Goal: Task Accomplishment & Management: Manage account settings

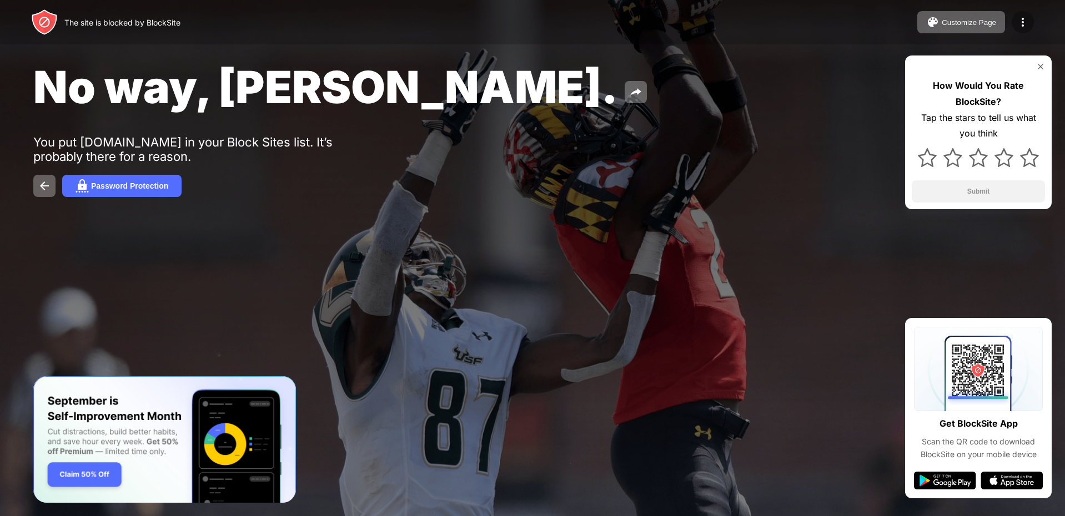
click at [1027, 13] on div at bounding box center [1023, 22] width 22 height 22
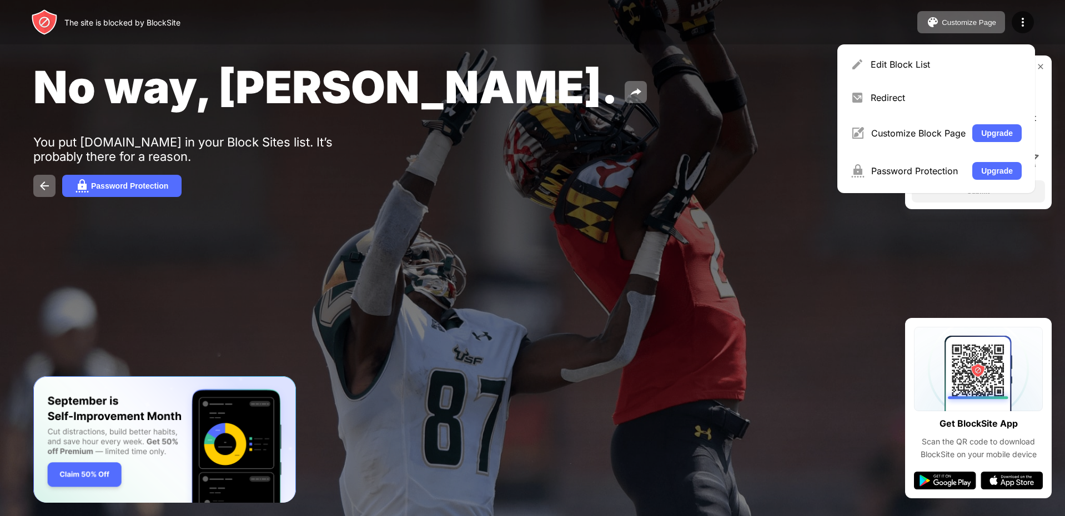
click at [947, 50] on div "Edit Block List Redirect Customize Block Page Upgrade Password Protection Upgra…" at bounding box center [936, 118] width 198 height 149
click at [939, 62] on div "Edit Block List" at bounding box center [946, 64] width 151 height 11
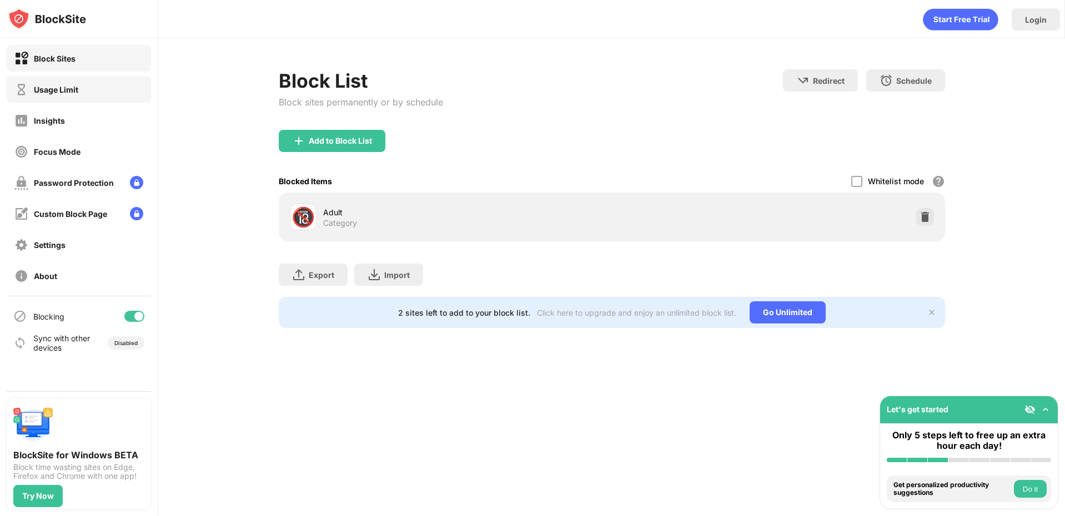
click at [59, 83] on div "Usage Limit" at bounding box center [46, 90] width 64 height 14
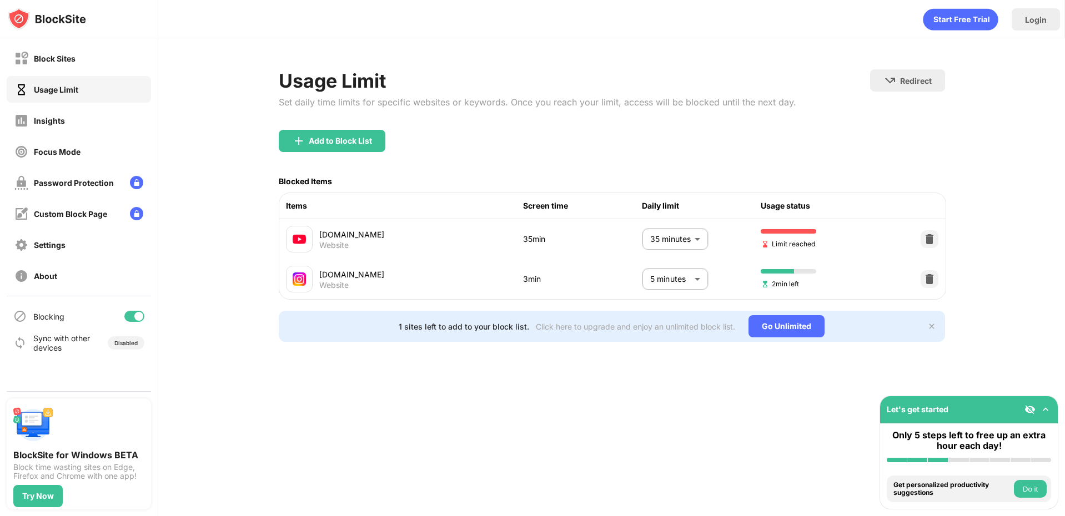
click at [693, 252] on body "Block Sites Usage Limit Insights Focus Mode Password Protection Custom Block Pa…" at bounding box center [532, 258] width 1065 height 516
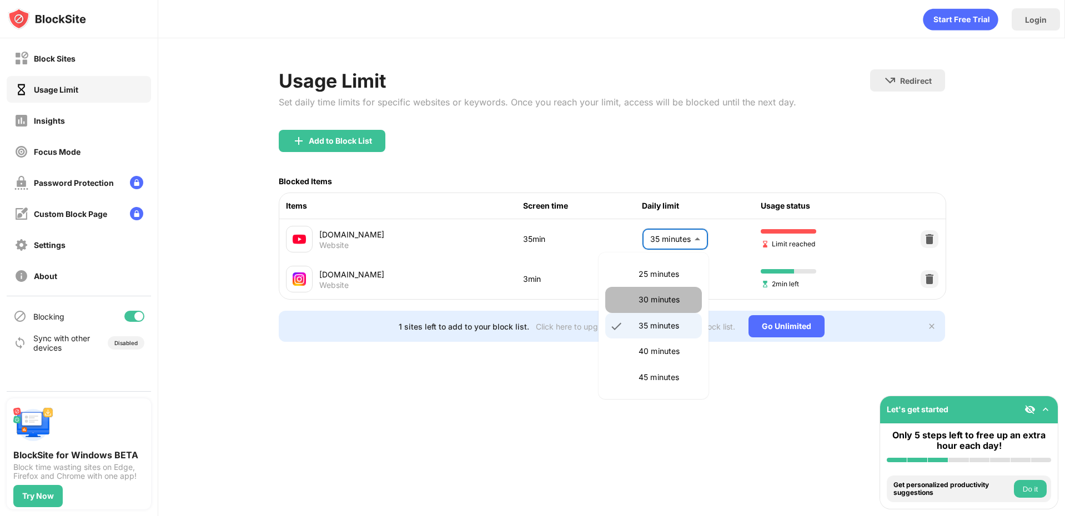
click at [665, 294] on p "30 minutes" at bounding box center [666, 300] width 57 height 12
type input "**"
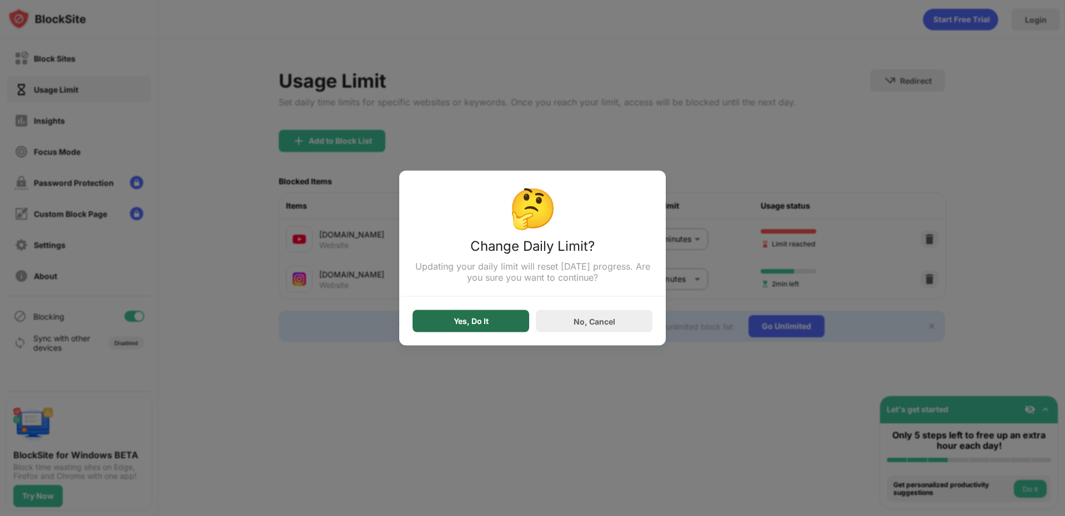
click at [435, 321] on div "Yes, Do It" at bounding box center [470, 321] width 117 height 22
